Goal: Find specific page/section: Find specific page/section

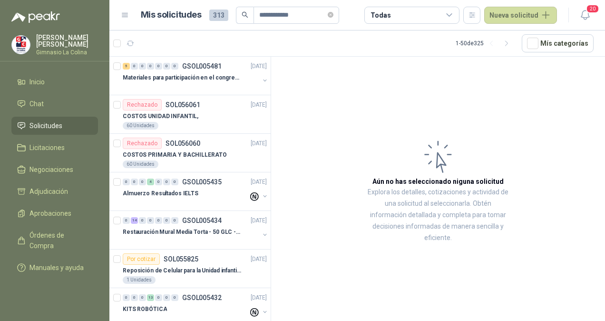
scroll to position [1133, 0]
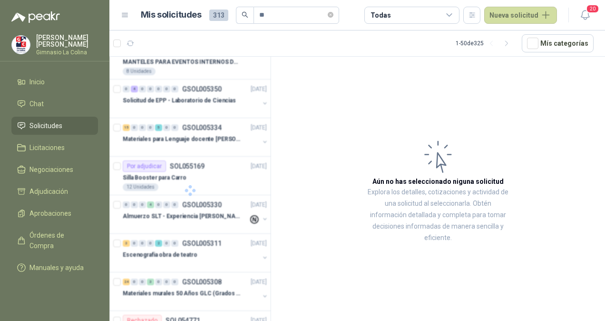
type input "*"
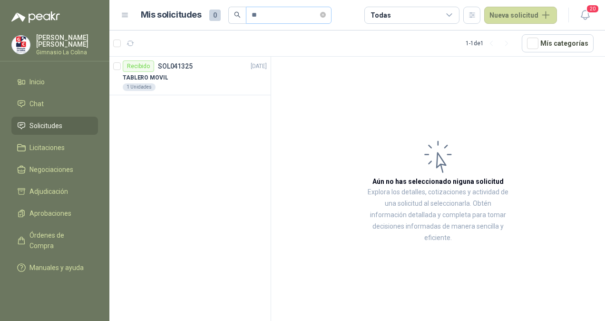
scroll to position [0, 0]
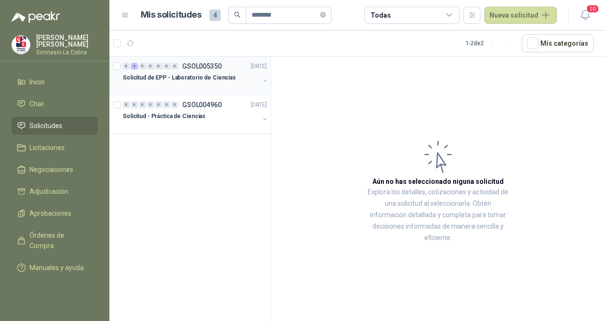
click at [202, 75] on p "Solicitud de EPP - Laboratorio de Ciencias" at bounding box center [179, 77] width 113 height 9
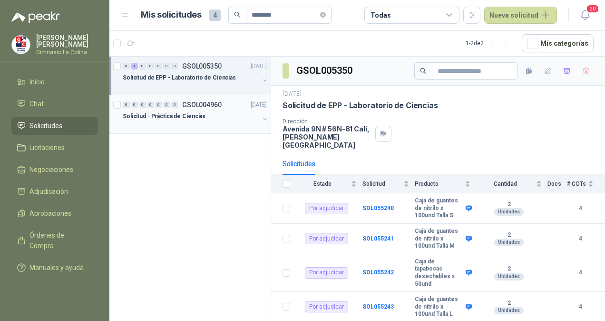
click at [216, 117] on div "Solicitud - Práctica de Ciencias" at bounding box center [191, 115] width 136 height 11
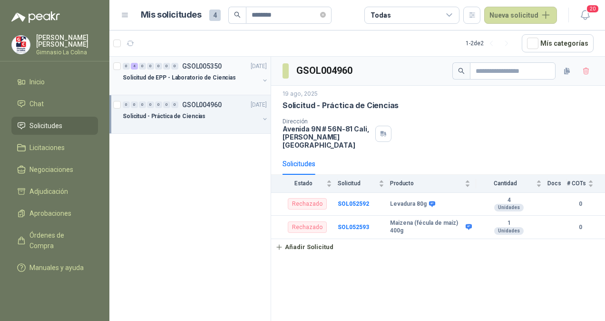
click at [194, 76] on p "Solicitud de EPP - Laboratorio de Ciencias" at bounding box center [179, 77] width 113 height 9
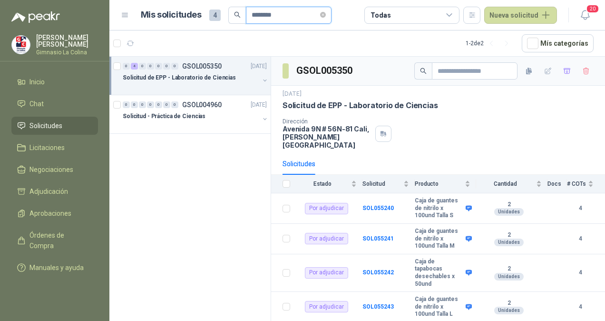
click at [296, 10] on input "********" at bounding box center [285, 15] width 67 height 16
type input "*"
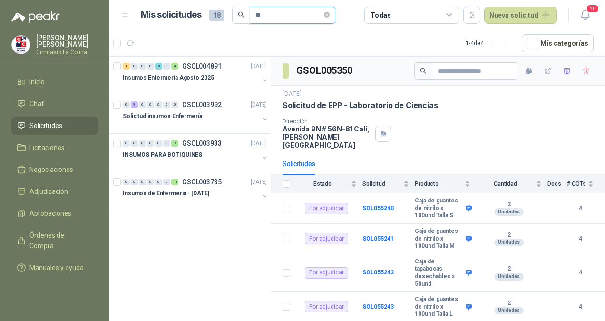
type input "*"
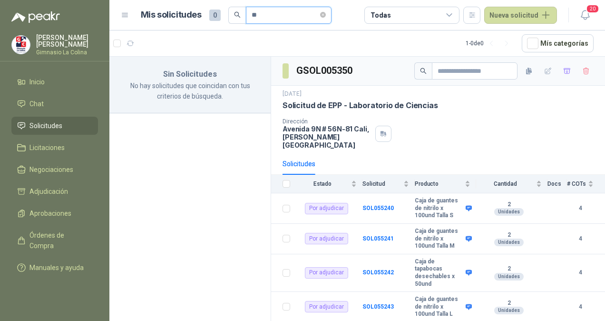
type input "*"
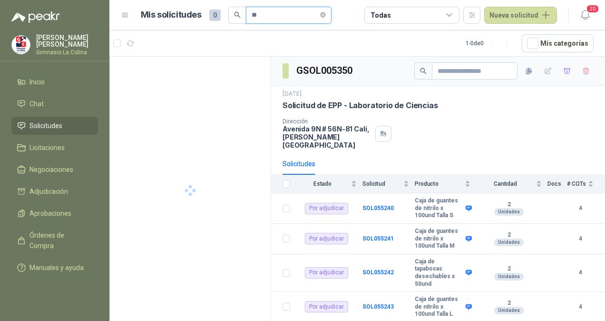
type input "*"
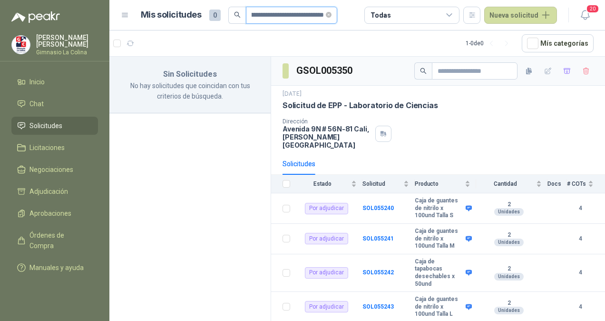
scroll to position [0, 56]
type input "**********"
click at [53, 167] on span "Negociaciones" at bounding box center [51, 169] width 44 height 10
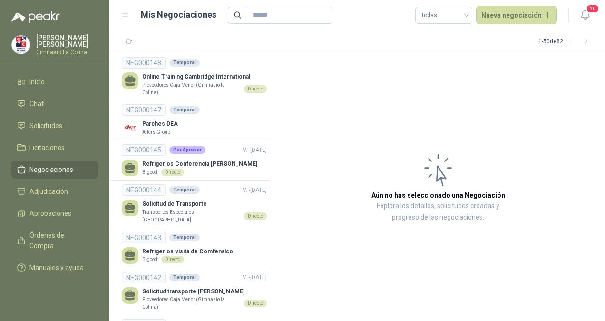
click at [274, 28] on header "Mis Negociaciones Todas Nueva negociación 20" at bounding box center [357, 15] width 496 height 30
click at [269, 10] on input "text" at bounding box center [286, 15] width 67 height 16
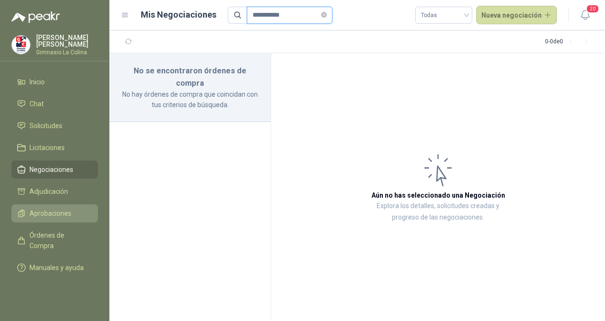
type input "**********"
click at [50, 206] on link "Aprobaciones" at bounding box center [54, 213] width 87 height 18
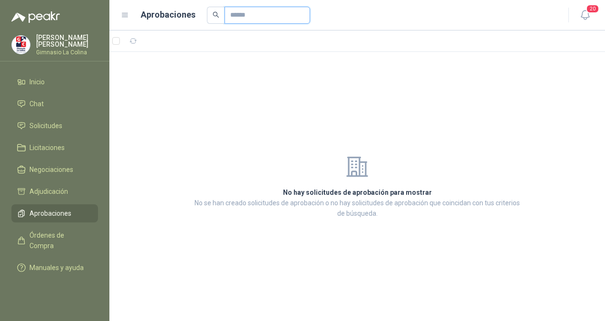
click at [246, 17] on input "text" at bounding box center [263, 15] width 67 height 16
type input "**********"
click at [47, 105] on li "Chat" at bounding box center [54, 103] width 75 height 10
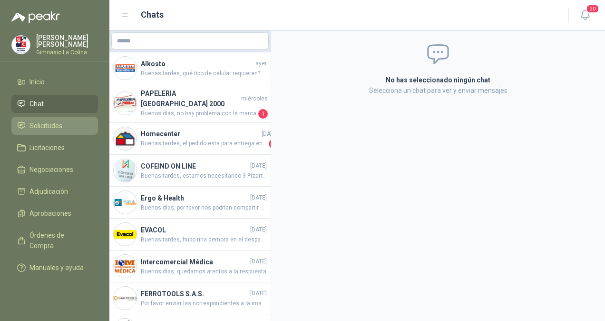
click at [51, 126] on span "Solicitudes" at bounding box center [45, 125] width 33 height 10
